Goal: Task Accomplishment & Management: Use online tool/utility

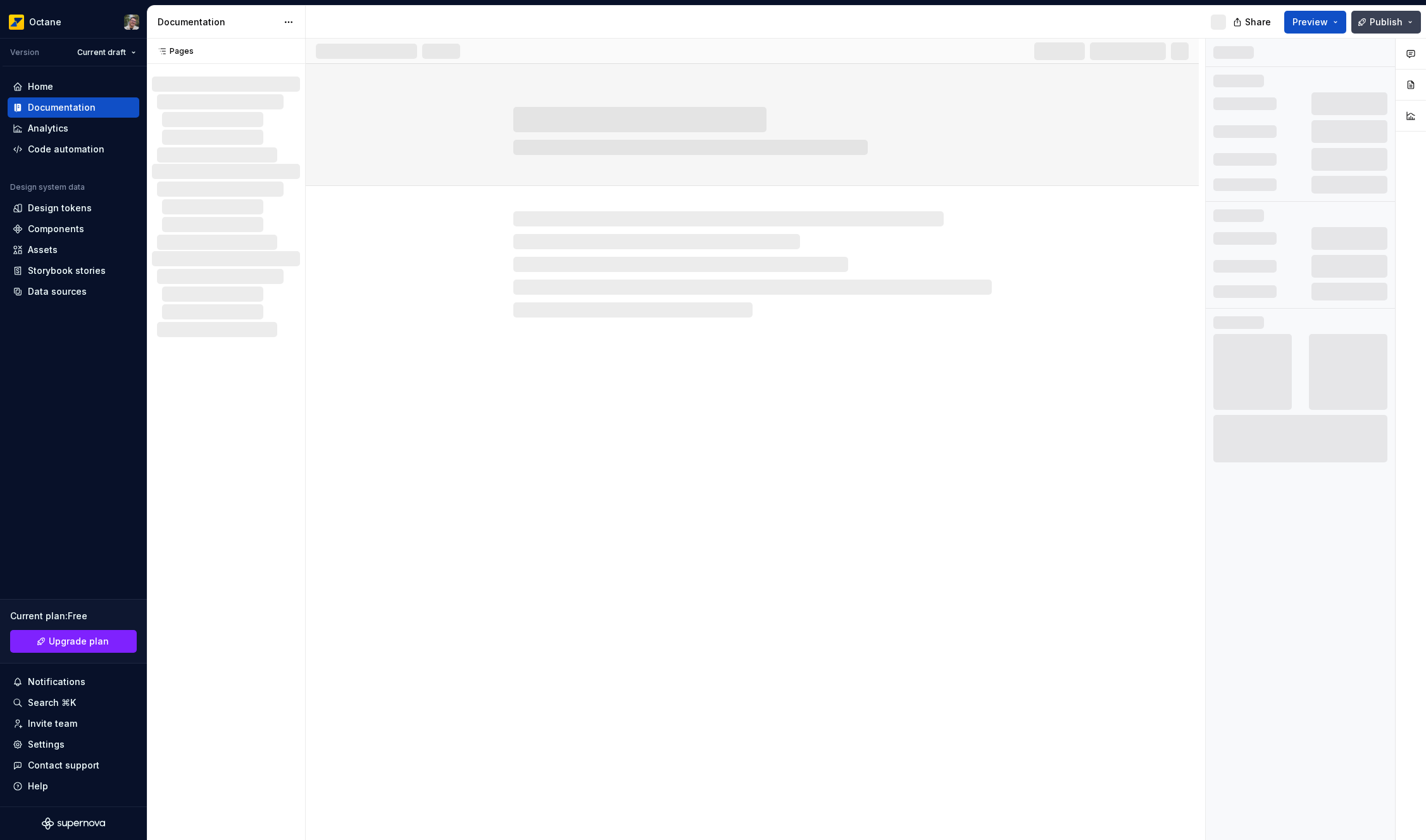
click at [1403, 17] on button "Publish" at bounding box center [1386, 22] width 70 height 23
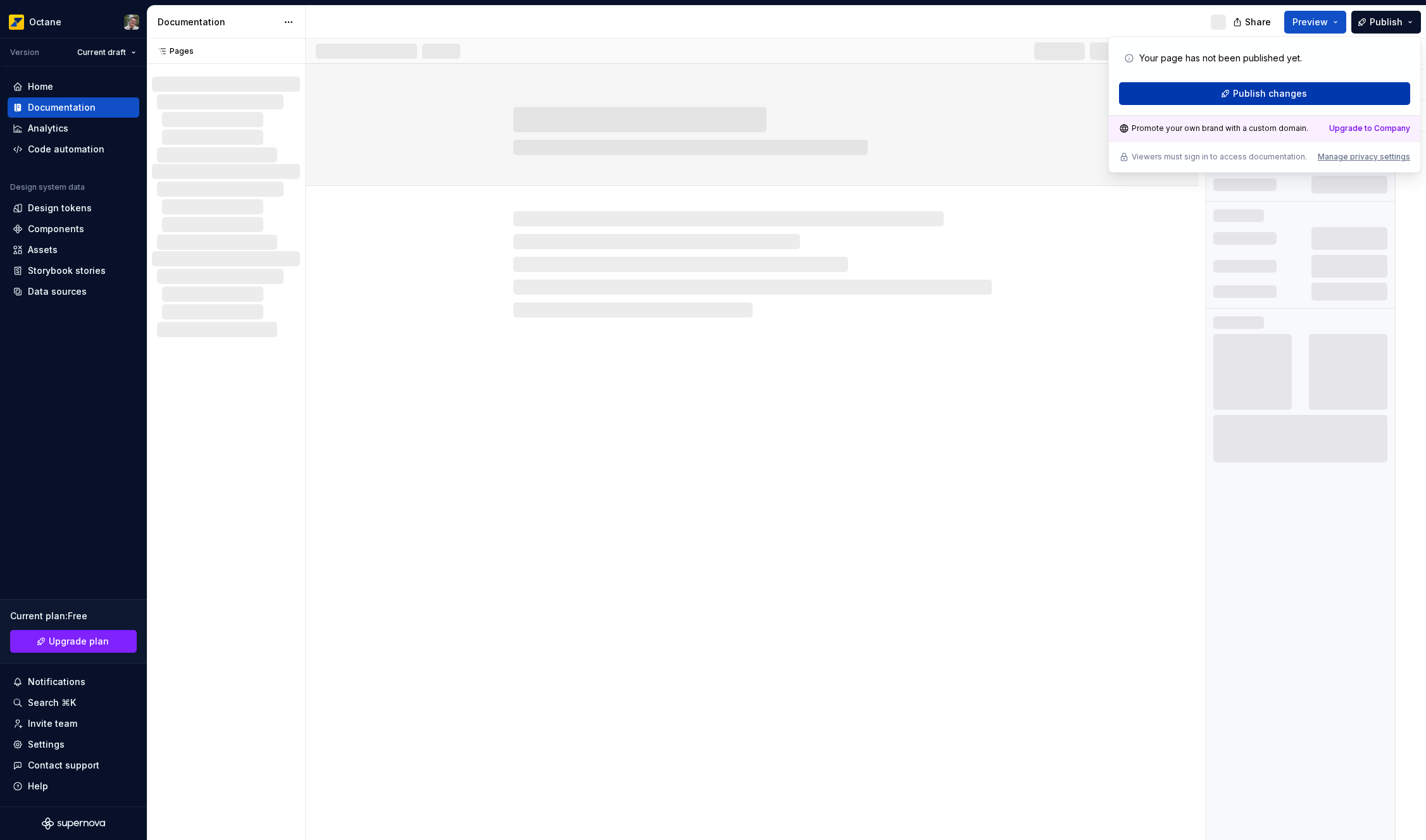
click at [1242, 97] on span "Publish changes" at bounding box center [1270, 94] width 74 height 13
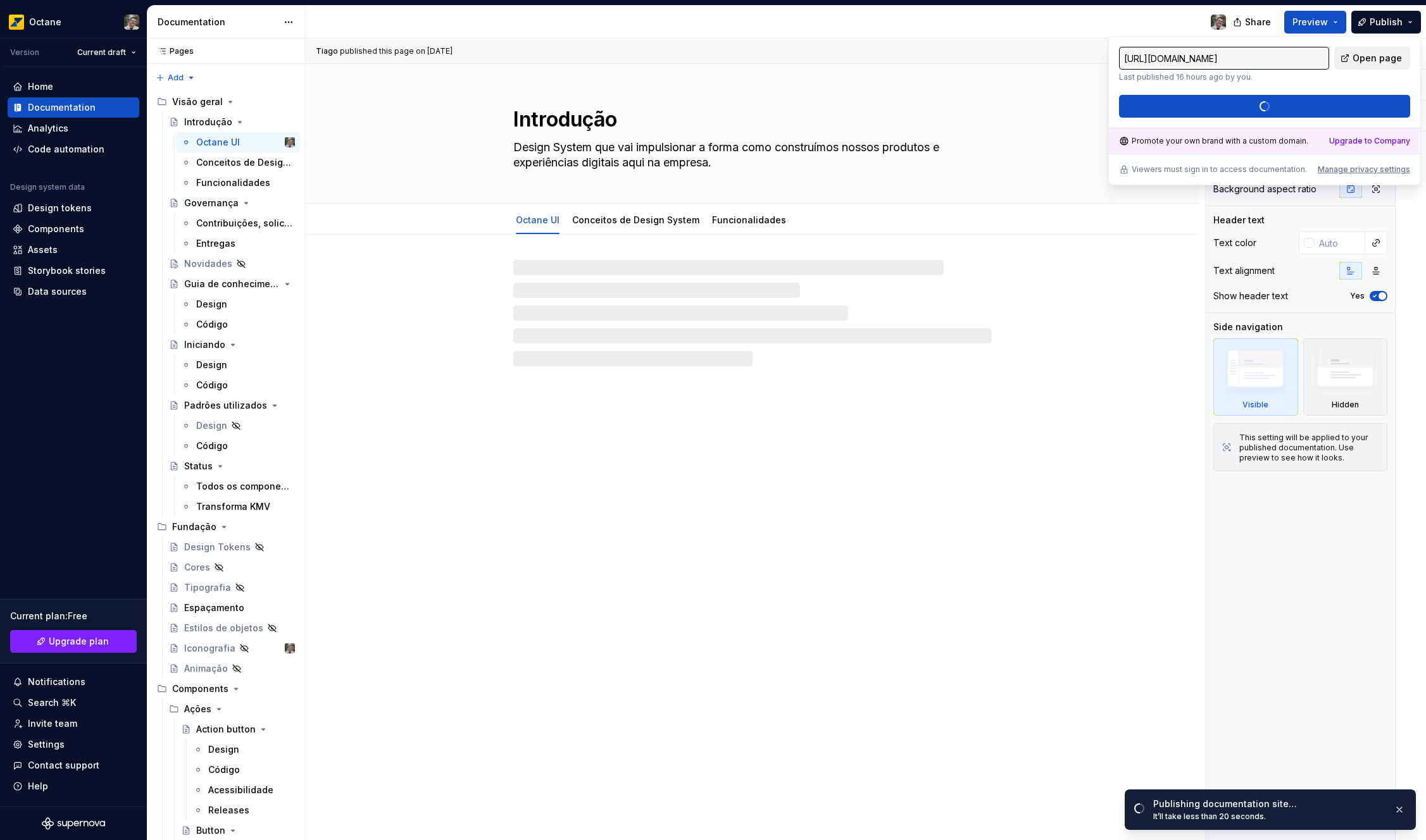
click at [1383, 55] on span "Open page" at bounding box center [1377, 58] width 49 height 13
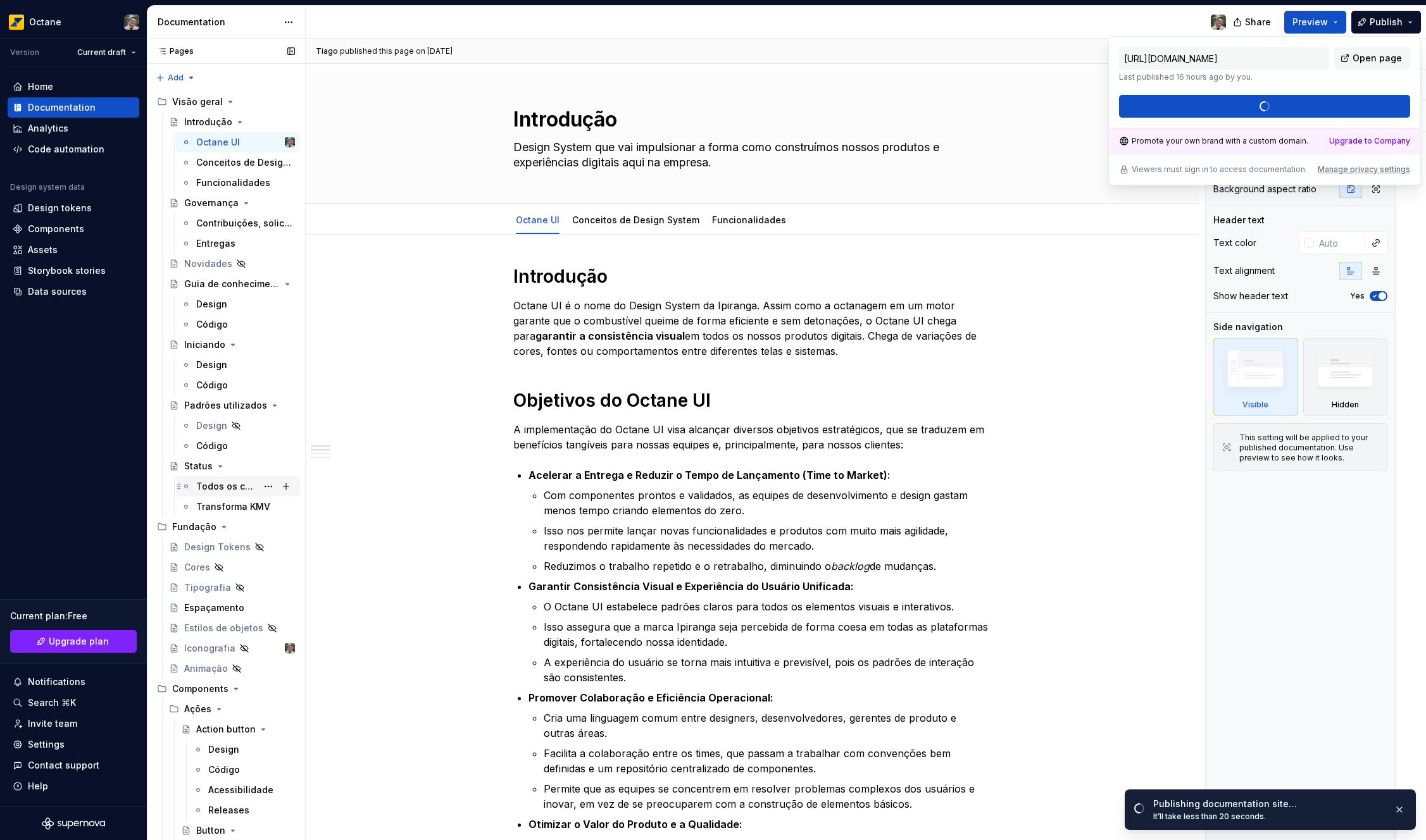
type textarea "*"
type input "[URL][DOMAIN_NAME]"
click at [214, 662] on div "Animação" at bounding box center [206, 669] width 44 height 13
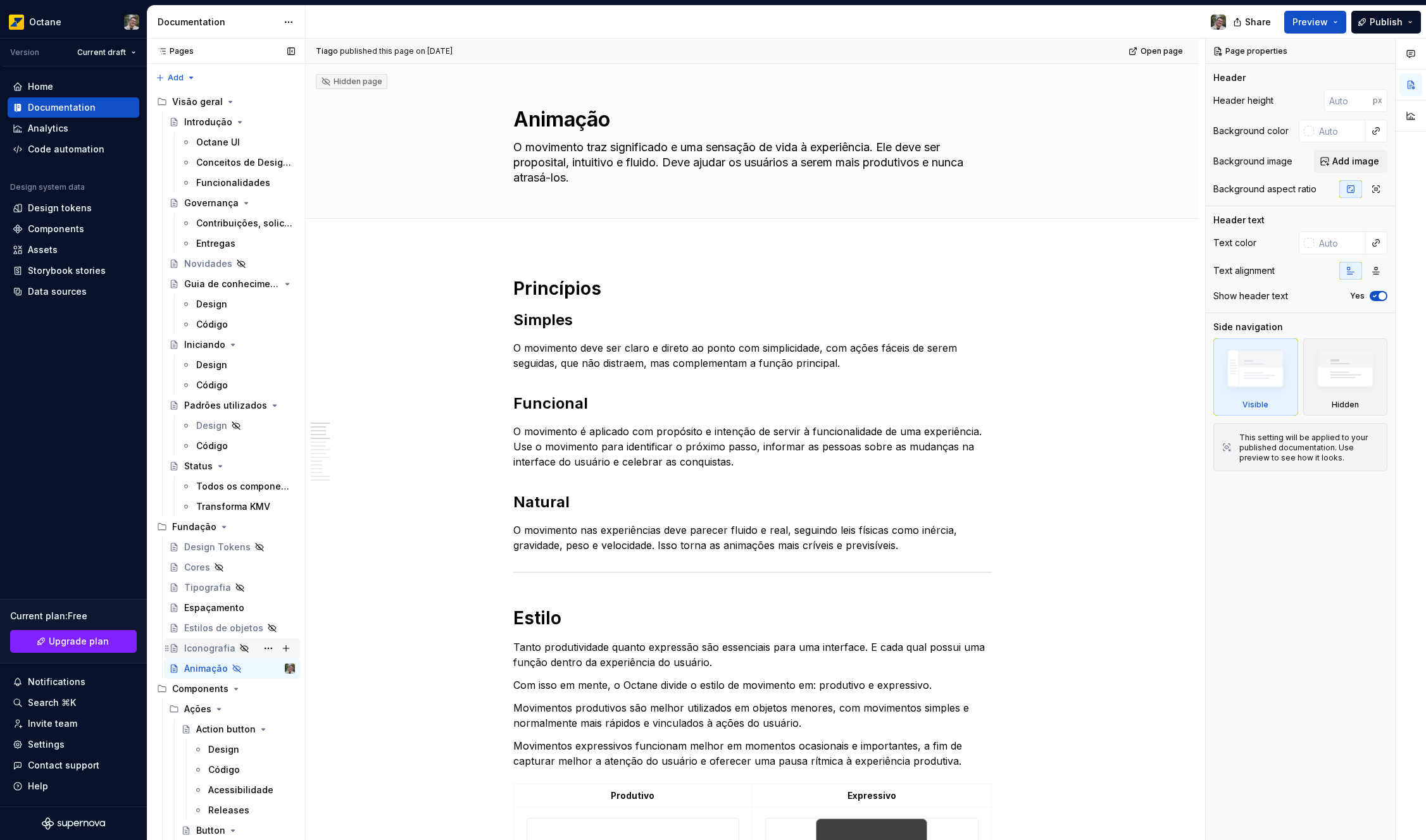
click at [196, 646] on div "Iconografia" at bounding box center [209, 648] width 51 height 13
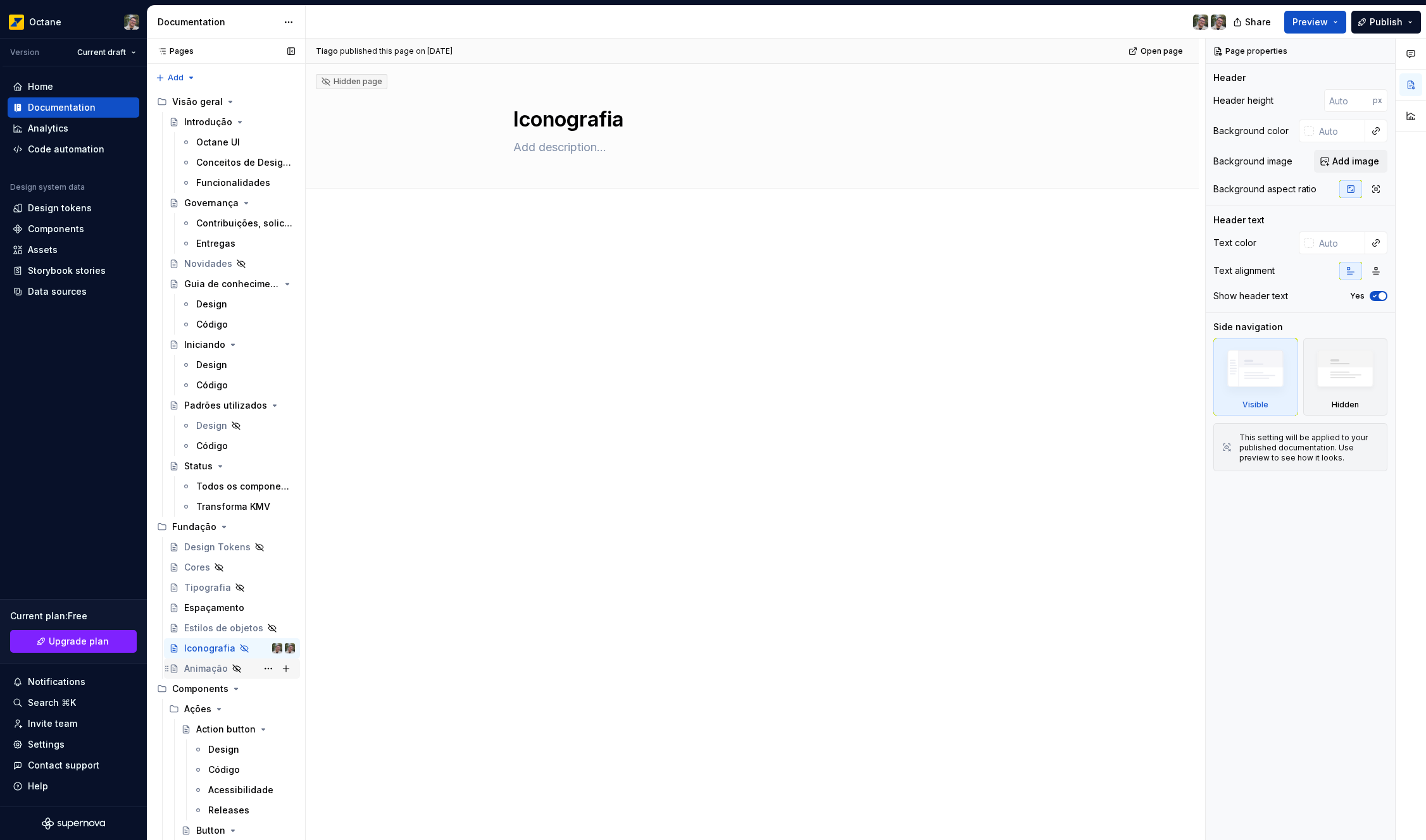
click at [190, 667] on div "Animação" at bounding box center [206, 669] width 44 height 13
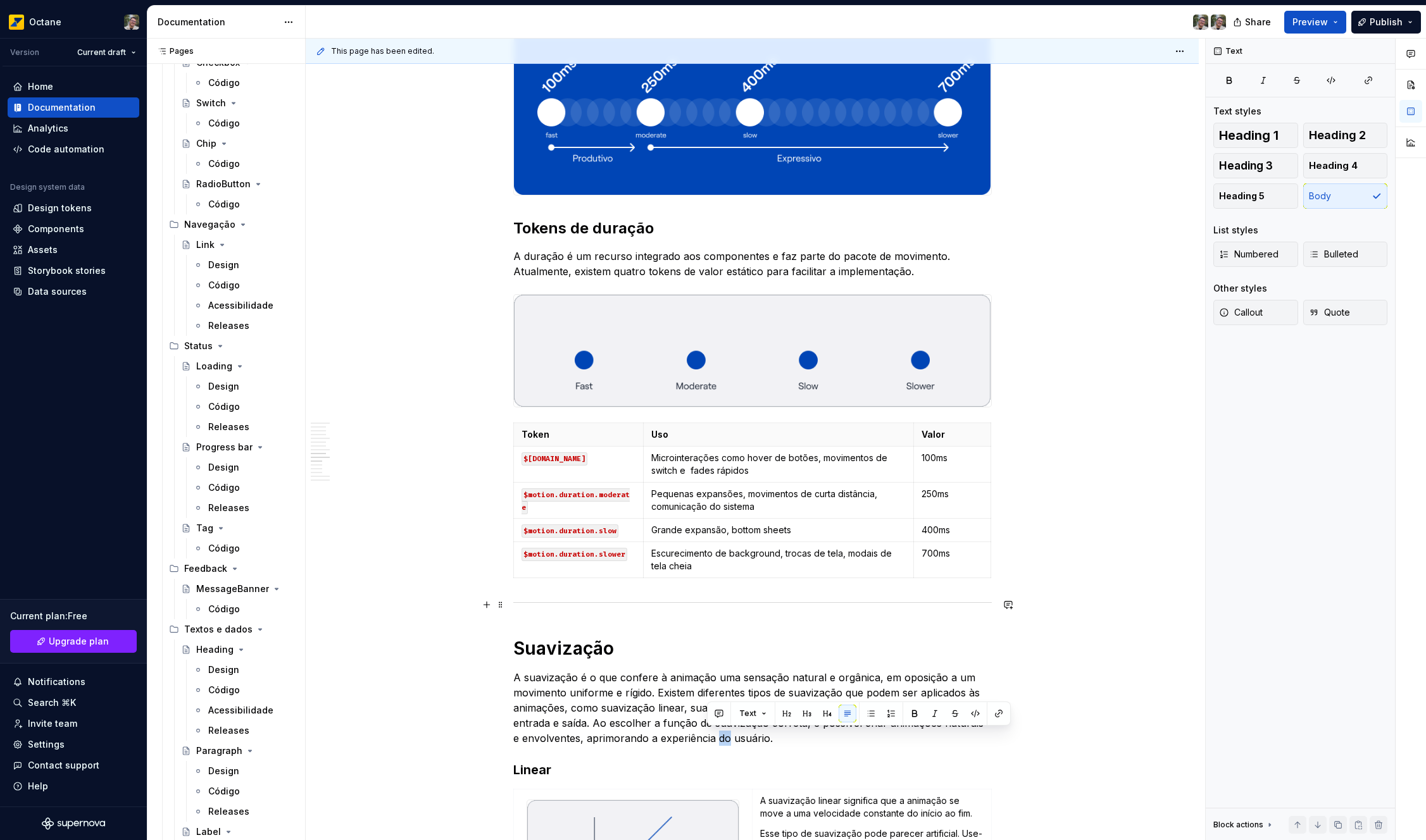
scroll to position [1756, 0]
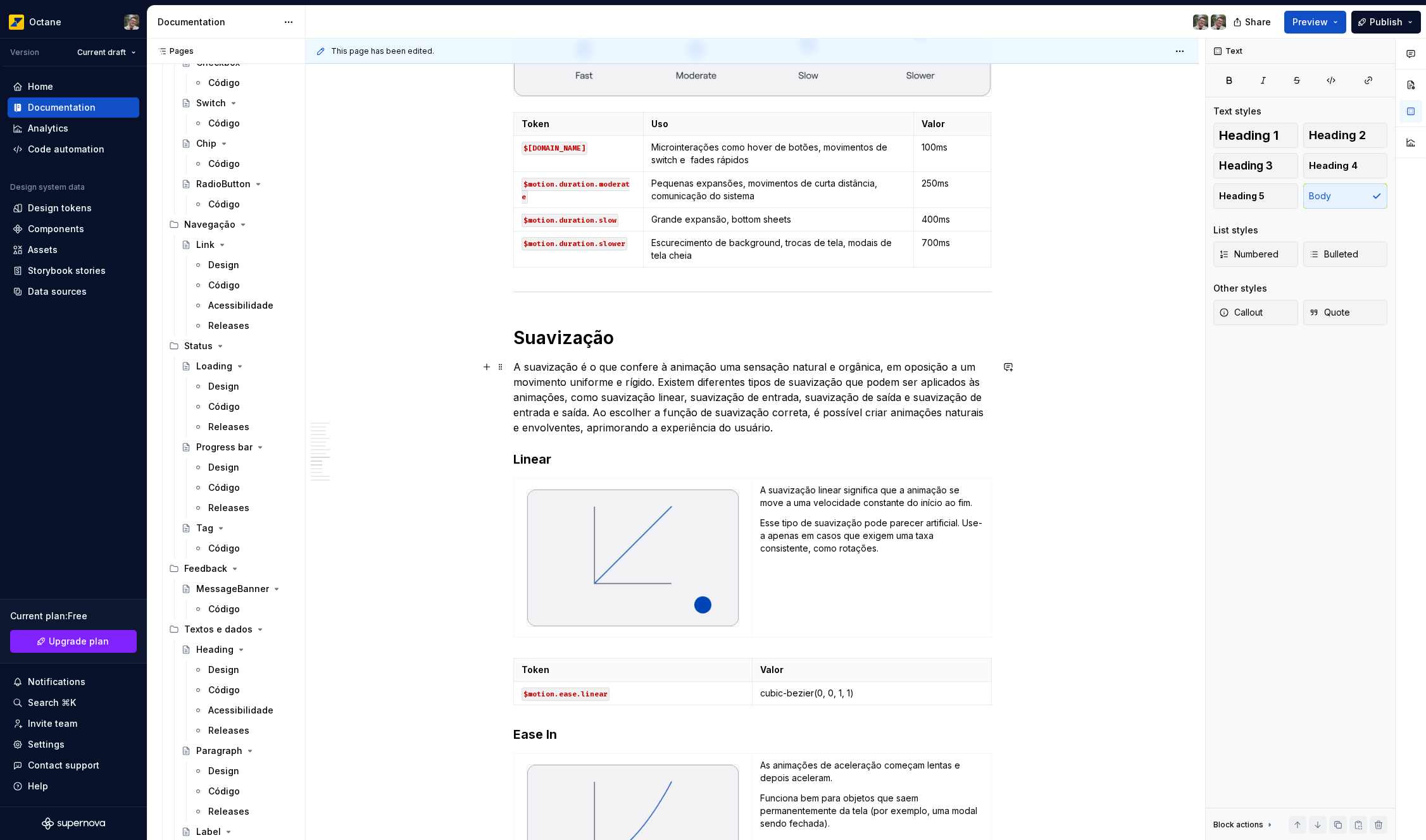
click at [630, 399] on p "A suavização é o que confere à animação uma sensação natural e orgânica, em opo…" at bounding box center [753, 398] width 479 height 76
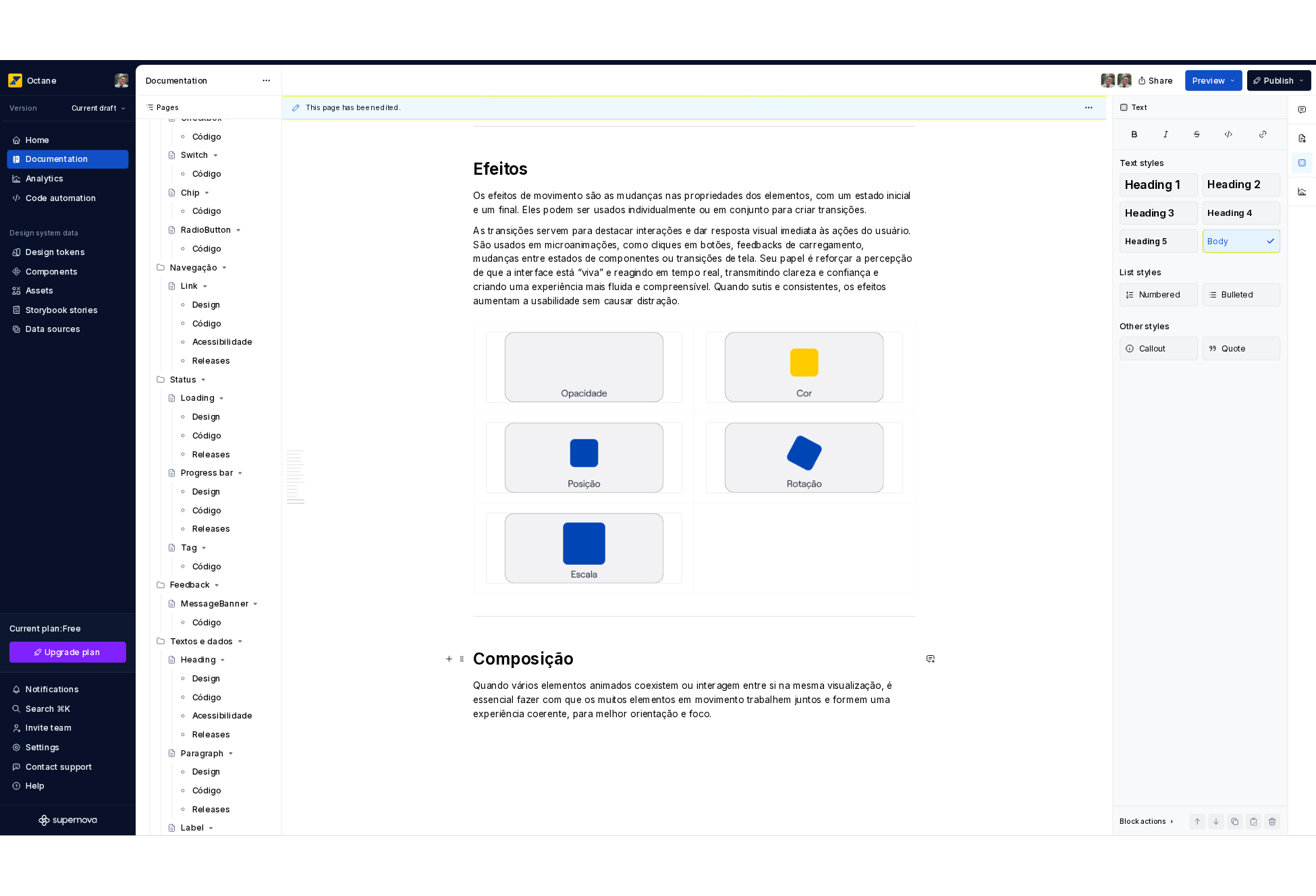
scroll to position [3456, 0]
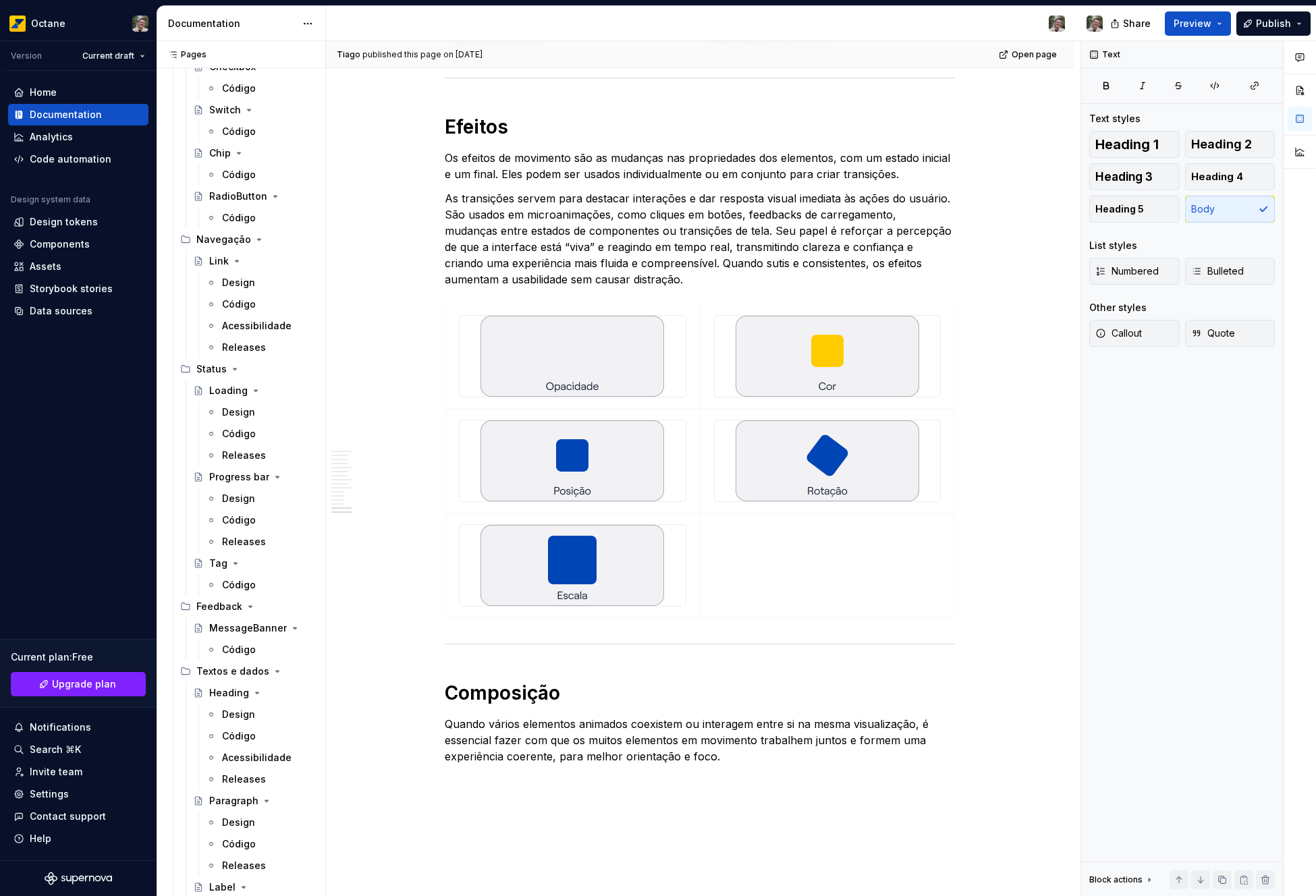
type textarea "*"
